Goal: Task Accomplishment & Management: Complete application form

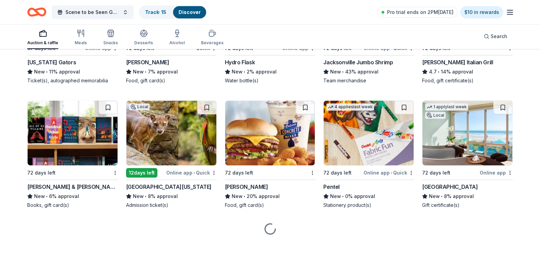
scroll to position [4886, 0]
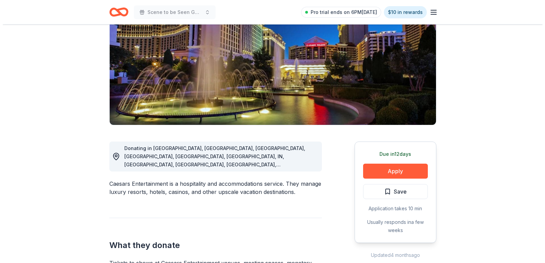
scroll to position [204, 0]
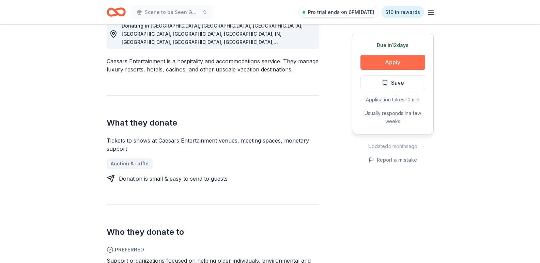
click at [374, 62] on button "Apply" at bounding box center [392, 62] width 65 height 15
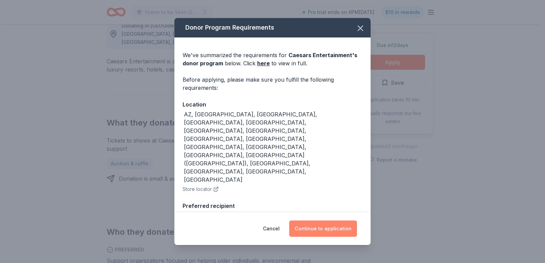
click at [311, 225] on button "Continue to application" at bounding box center [323, 229] width 68 height 16
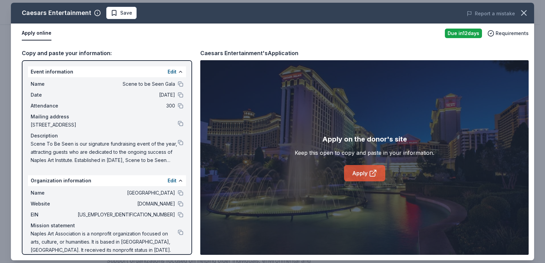
click at [364, 174] on link "Apply" at bounding box center [364, 173] width 41 height 16
